Goal: Task Accomplishment & Management: Complete application form

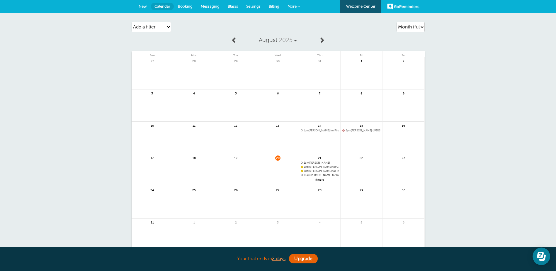
click at [319, 179] on span "5 more" at bounding box center [320, 179] width 38 height 5
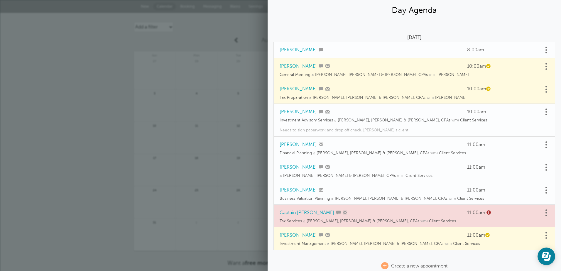
scroll to position [24, 0]
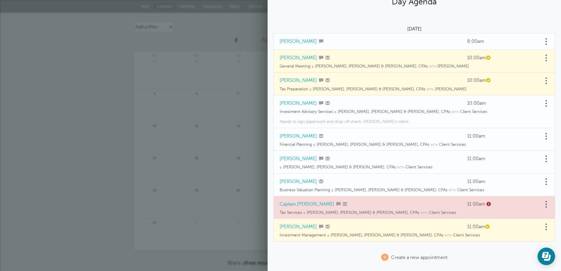
click at [401, 120] on p "Needs to sign paperwork and drop off check. Deanna's client." at bounding box center [414, 122] width 269 height 6
click at [474, 110] on td "Investment Advisory Services @ Griffiths, Dreher & Evans, PS, CPAs with Client …" at bounding box center [414, 112] width 282 height 6
click at [545, 103] on span at bounding box center [545, 103] width 1 height 1
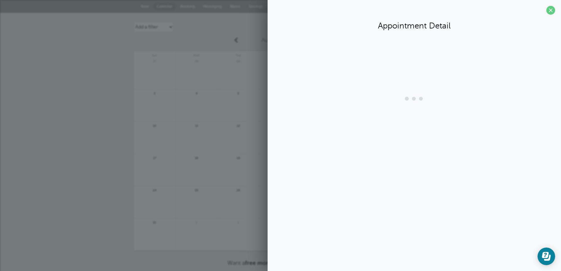
scroll to position [0, 0]
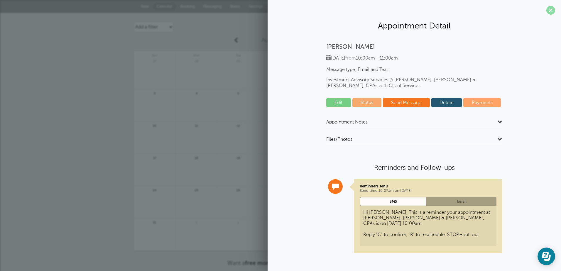
click at [551, 10] on span at bounding box center [550, 10] width 9 height 9
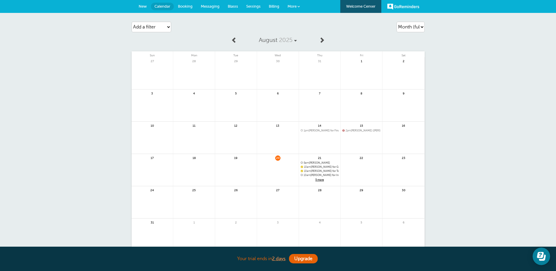
click at [319, 178] on span "5 more" at bounding box center [320, 179] width 38 height 5
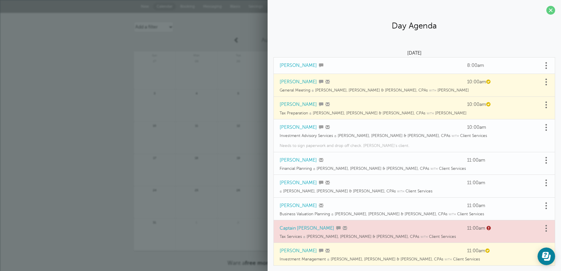
click at [543, 127] on link at bounding box center [546, 127] width 6 height 9
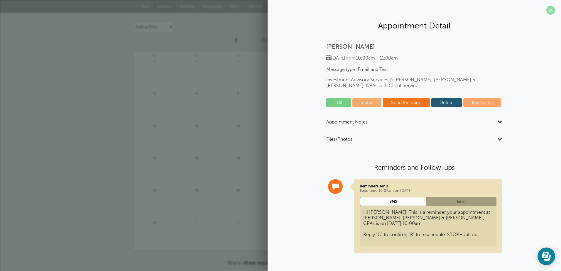
click at [549, 9] on span at bounding box center [550, 10] width 9 height 9
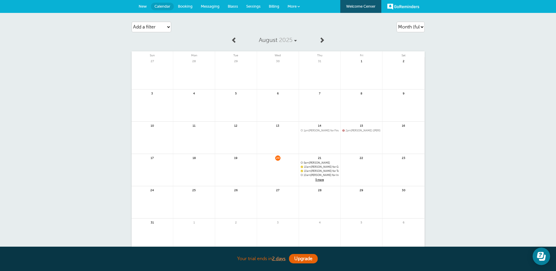
click at [321, 178] on span "5 more" at bounding box center [320, 179] width 38 height 5
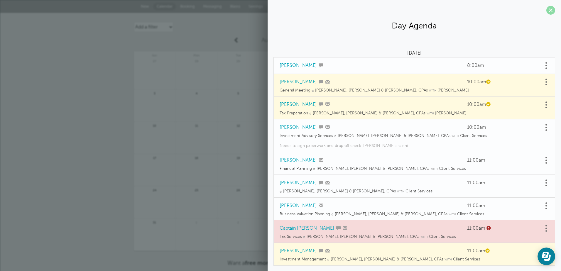
click at [546, 9] on span at bounding box center [550, 10] width 9 height 9
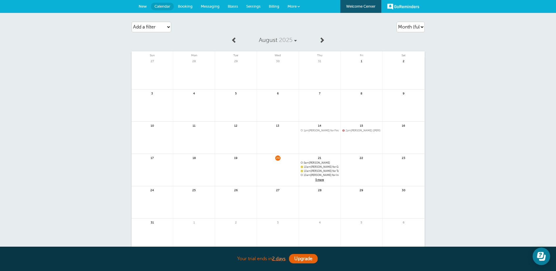
click at [208, 5] on span "Messaging" at bounding box center [210, 6] width 19 height 4
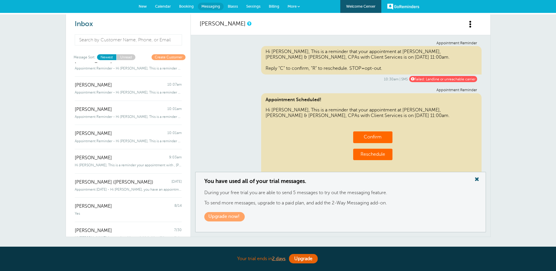
click at [124, 56] on link "Unread" at bounding box center [125, 57] width 19 height 6
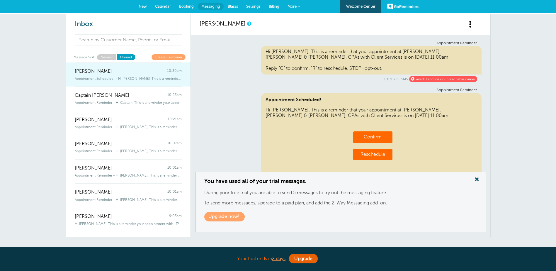
click at [100, 78] on span "Appointment Scheduled! - Hi George, This is a reminder that your appointment at…" at bounding box center [128, 79] width 107 height 4
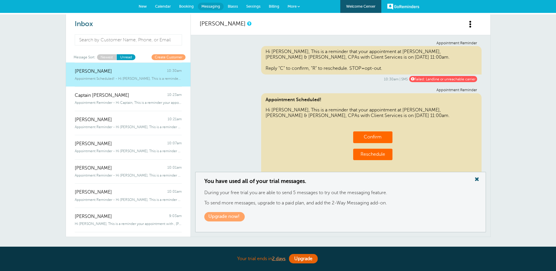
click at [126, 56] on link "Unread" at bounding box center [125, 57] width 19 height 6
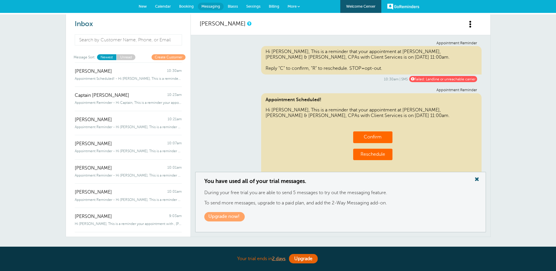
click at [126, 56] on link "Unread" at bounding box center [125, 57] width 19 height 6
click at [475, 179] on span at bounding box center [477, 179] width 12 height 8
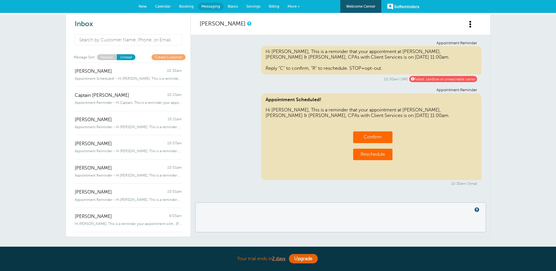
click at [160, 5] on span "Calendar" at bounding box center [163, 6] width 16 height 4
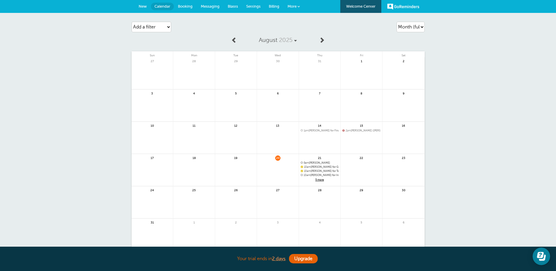
click at [187, 6] on span "Booking" at bounding box center [185, 6] width 15 height 4
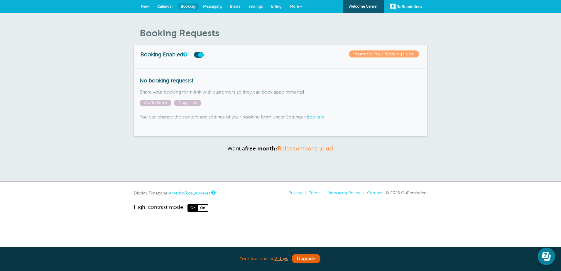
click at [214, 5] on span "Messaging" at bounding box center [212, 6] width 19 height 4
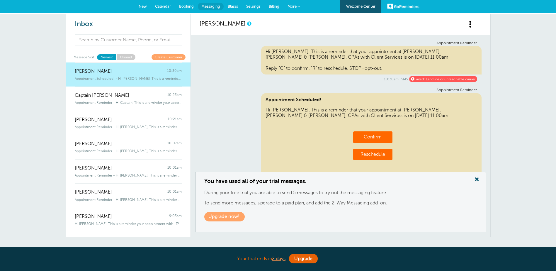
scroll to position [20, 0]
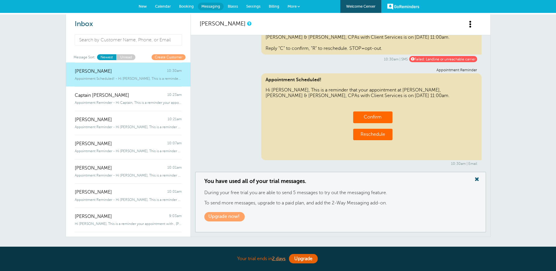
click at [162, 3] on link "Calendar" at bounding box center [163, 6] width 24 height 13
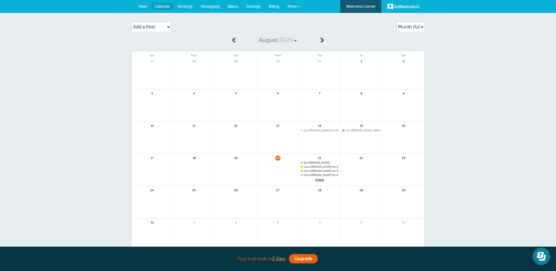
click at [143, 5] on span "New" at bounding box center [143, 6] width 8 height 4
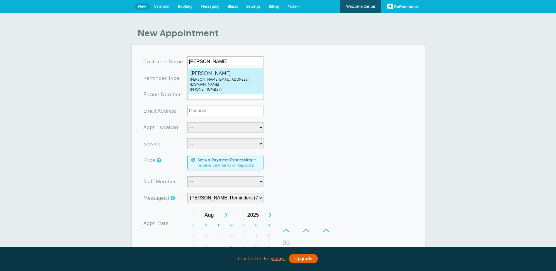
click at [206, 81] on span "kelly@grifco.com" at bounding box center [225, 82] width 70 height 10
type input "KellyKlossnerkelly@grifco.com5096383040"
type input "[PERSON_NAME]"
radio input "false"
radio input "true"
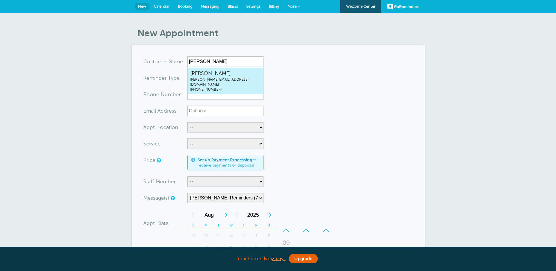
type input "(509) 638-3040"
type input "kelly@grifco.com"
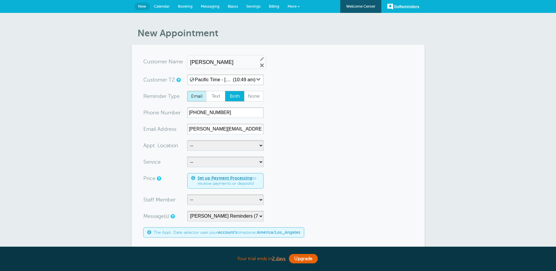
click at [197, 95] on span "Email" at bounding box center [197, 96] width 19 height 10
click at [187, 91] on input "Email" at bounding box center [187, 91] width 0 height 0
radio input "true"
click at [235, 95] on span "Both" at bounding box center [235, 96] width 19 height 10
click at [225, 91] on input "Both" at bounding box center [225, 91] width 0 height 0
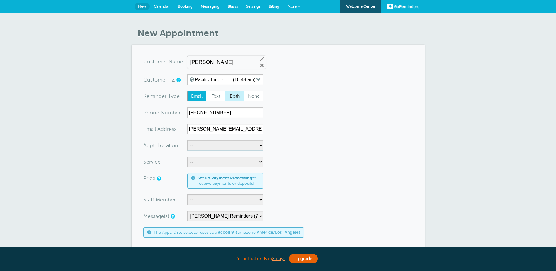
radio input "true"
click at [233, 113] on input "(509) 638-3040" at bounding box center [225, 112] width 76 height 11
type input "(509) 638-3040"
click at [260, 145] on select "-- Cheney Office Griffiths, Dreher & Evans, PS, CPAs Video Call Your Home" at bounding box center [225, 145] width 76 height 11
select select "24510"
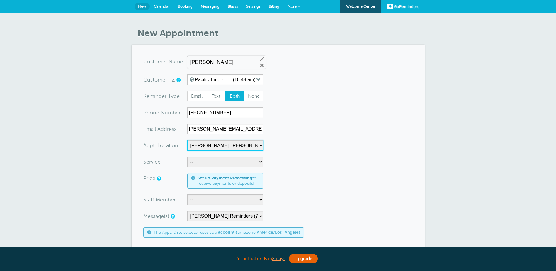
click at [187, 140] on select "-- Cheney Office Griffiths, Dreher & Evans, PS, CPAs Video Call Your Home" at bounding box center [225, 145] width 76 height 11
click at [261, 163] on select "-- Business Valuation Planning Financial Planning General Meeting Investment Ad…" at bounding box center [225, 162] width 76 height 11
select select "27839"
click at [187, 157] on select "-- Business Valuation Planning Financial Planning General Meeting Investment Ad…" at bounding box center [225, 162] width 76 height 11
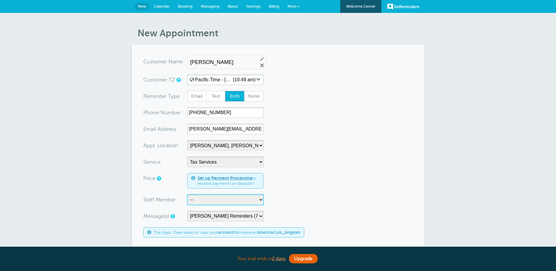
click at [261, 200] on select "-- Bruce Felt Client Services Deanna Dreher Kelly Klossner Libby Reiner Logan D…" at bounding box center [225, 199] width 76 height 11
select select "21421"
click at [187, 194] on select "-- Bruce Felt Client Services Deanna Dreher Kelly Klossner Libby Reiner Logan D…" at bounding box center [225, 199] width 76 height 11
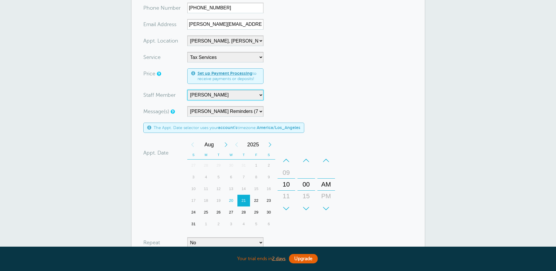
scroll to position [117, 0]
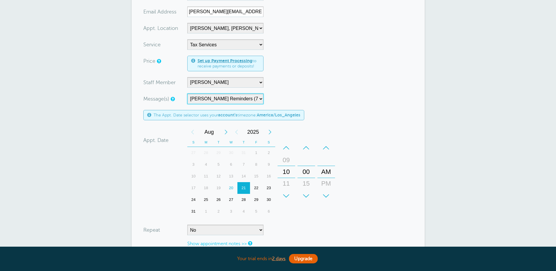
click at [261, 98] on select "Cheney Reminders (7 days-Tomorrow) Main Generic (7 days -Tomorrow) Main Staff (…" at bounding box center [225, 99] width 76 height 11
click at [187, 94] on select "Cheney Reminders (7 days-Tomorrow) Main Generic (7 days -Tomorrow) Main Staff (…" at bounding box center [225, 99] width 76 height 11
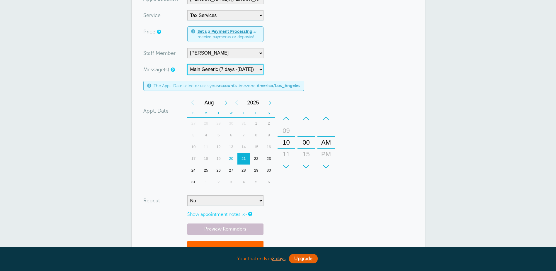
click at [243, 158] on div "21" at bounding box center [244, 159] width 13 height 12
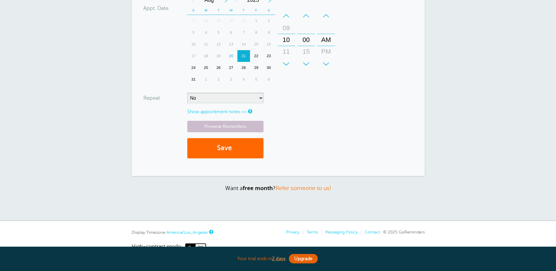
scroll to position [264, 0]
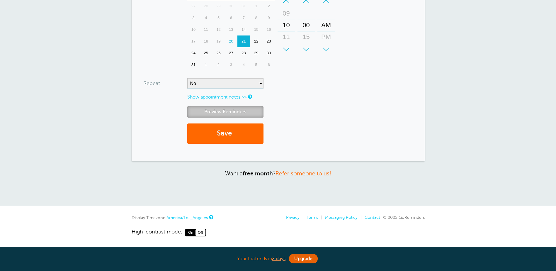
click at [247, 109] on link "Preview Reminders" at bounding box center [225, 111] width 76 height 11
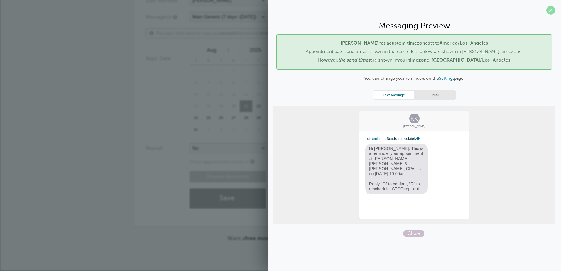
click at [549, 11] on span at bounding box center [550, 10] width 9 height 9
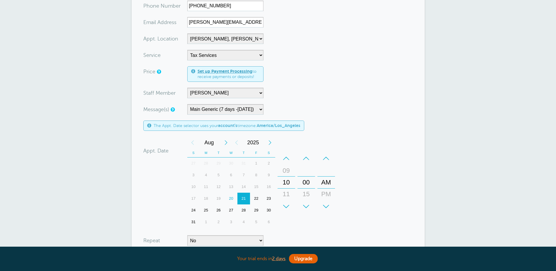
scroll to position [117, 0]
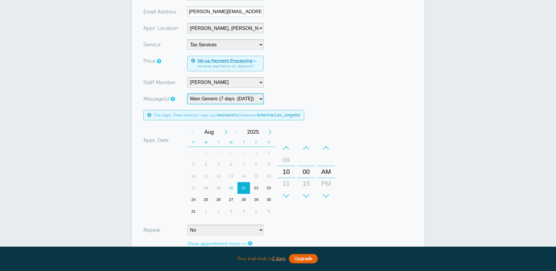
click at [261, 99] on select "Cheney Reminders (7 days-Tomorrow) Main Generic (7 days -Tomorrow) Main Staff (…" at bounding box center [225, 99] width 76 height 11
click at [187, 94] on select "Cheney Reminders (7 days-Tomorrow) Main Generic (7 days -Tomorrow) Main Staff (…" at bounding box center [225, 99] width 76 height 11
click at [261, 97] on select "Cheney Reminders (7 days-Tomorrow) Main Generic (7 days -Tomorrow) Main Staff (…" at bounding box center [225, 99] width 76 height 11
click at [187, 94] on select "Cheney Reminders (7 days-Tomorrow) Main Generic (7 days -Tomorrow) Main Staff (…" at bounding box center [225, 99] width 76 height 11
click at [260, 96] on select "Cheney Reminders (7 days-Tomorrow) Main Generic (7 days -Tomorrow) Main Staff (…" at bounding box center [225, 99] width 76 height 11
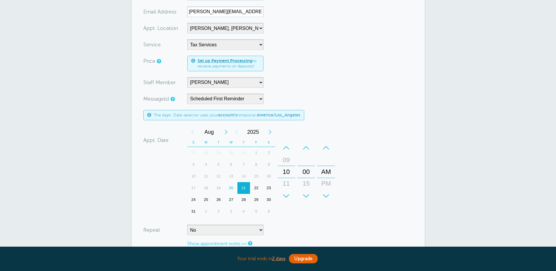
click at [344, 79] on form "You are creating a new customer. To use an existing customer select one from th…" at bounding box center [278, 117] width 270 height 357
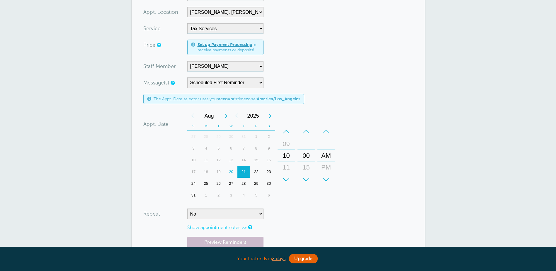
scroll to position [147, 0]
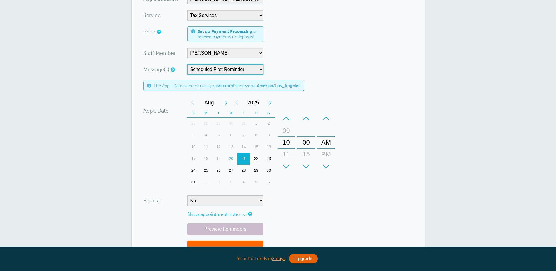
click at [260, 69] on select "Cheney Reminders (7 days-Tomorrow) Main Generic (7 days -Tomorrow) Main Staff (…" at bounding box center [225, 69] width 76 height 11
select select "158209"
click at [187, 64] on select "Cheney Reminders (7 days-Tomorrow) Main Generic (7 days -Tomorrow) Main Staff (…" at bounding box center [225, 69] width 76 height 11
click at [261, 70] on select "Cheney Reminders (7 days-Tomorrow) Main Generic (7 days -Tomorrow) Main Staff (…" at bounding box center [225, 69] width 76 height 11
click at [187, 64] on select "Cheney Reminders (7 days-Tomorrow) Main Generic (7 days -Tomorrow) Main Staff (…" at bounding box center [225, 69] width 76 height 11
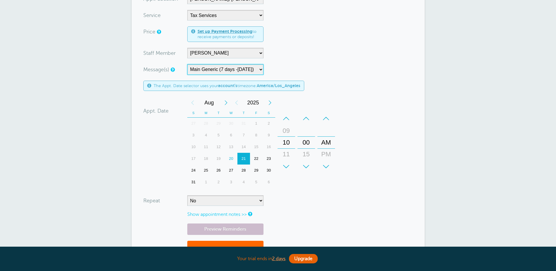
click at [256, 168] on div "29" at bounding box center [256, 171] width 13 height 12
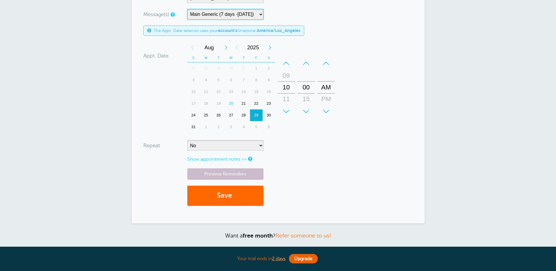
scroll to position [205, 0]
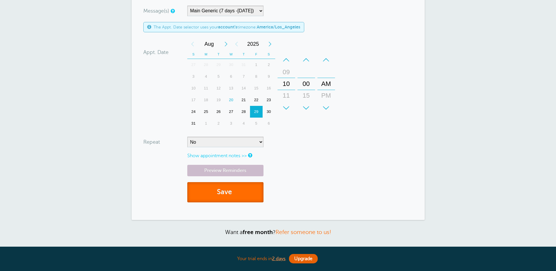
click at [224, 192] on button "Save" at bounding box center [225, 192] width 76 height 20
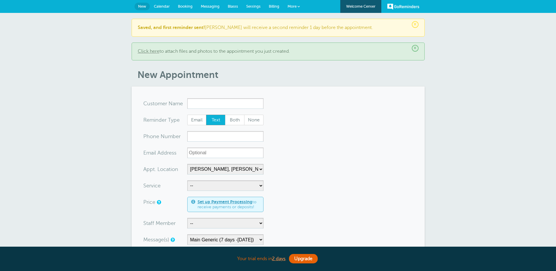
select select "24510"
select select "158209"
click at [164, 5] on span "Calendar" at bounding box center [162, 6] width 16 height 4
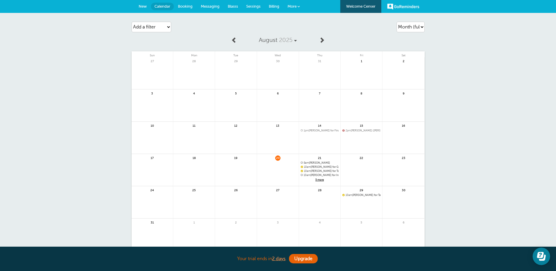
click at [294, 4] on span "More" at bounding box center [292, 6] width 9 height 4
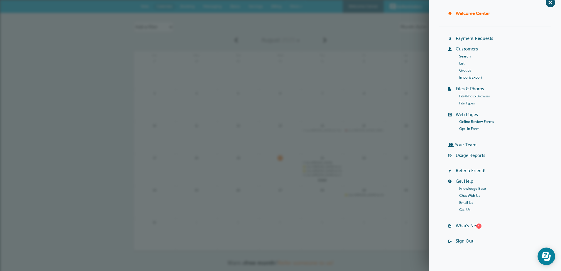
scroll to position [12, 0]
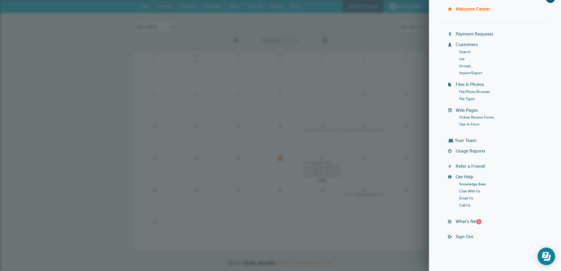
click at [457, 139] on link "Your Team" at bounding box center [466, 140] width 22 height 5
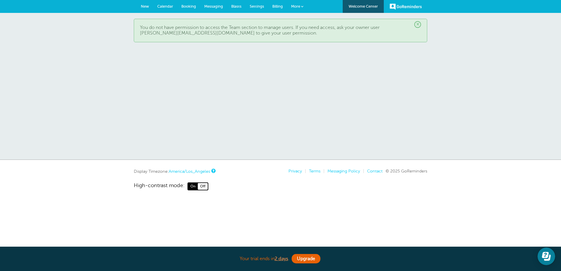
drag, startPoint x: 511, startPoint y: 0, endPoint x: 187, endPoint y: 6, distance: 323.3
click at [187, 6] on span "Booking" at bounding box center [188, 6] width 15 height 4
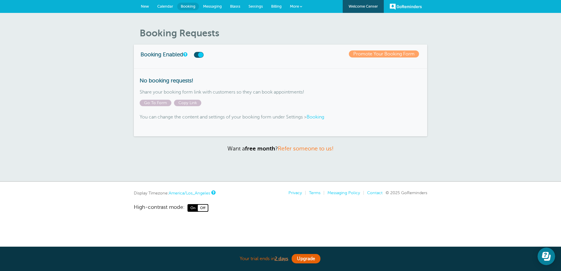
click at [161, 6] on span "Calendar" at bounding box center [165, 6] width 16 height 4
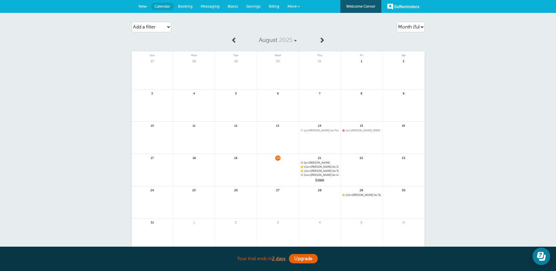
click at [206, 3] on link "Messaging" at bounding box center [210, 6] width 27 height 13
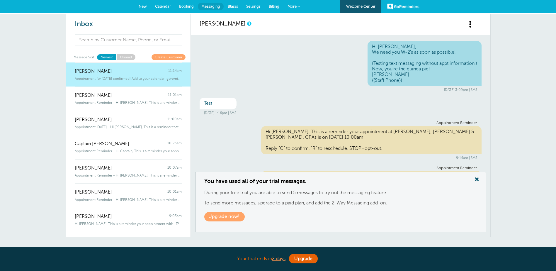
scroll to position [486, 0]
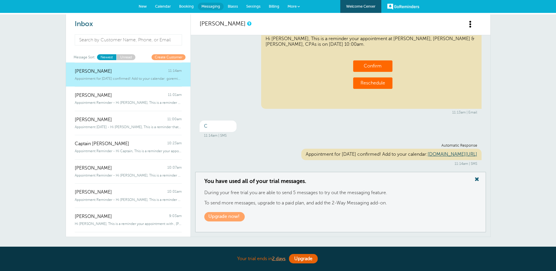
click at [168, 4] on span "Calendar" at bounding box center [163, 6] width 16 height 4
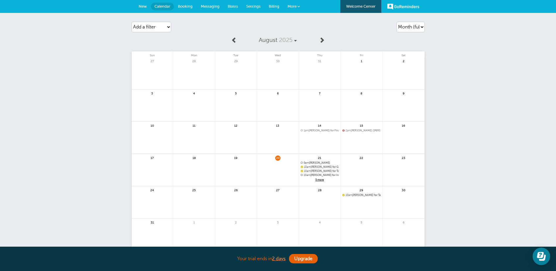
click at [186, 5] on span "Booking" at bounding box center [185, 6] width 15 height 4
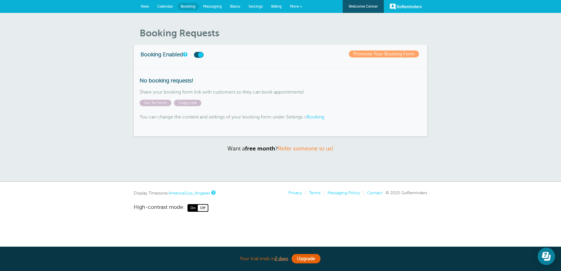
click at [211, 5] on span "Messaging" at bounding box center [212, 6] width 19 height 4
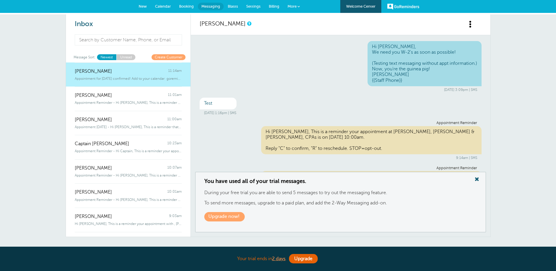
scroll to position [486, 0]
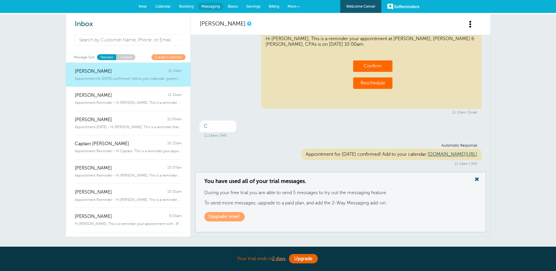
click at [140, 5] on span "New" at bounding box center [143, 6] width 8 height 4
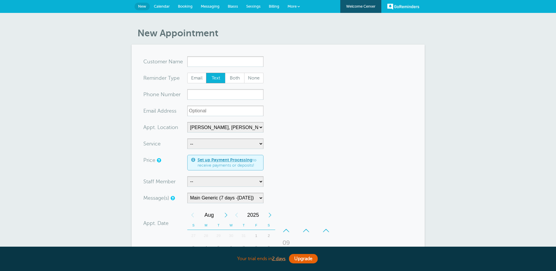
select select "24510"
select select "158209"
